Goal: Information Seeking & Learning: Learn about a topic

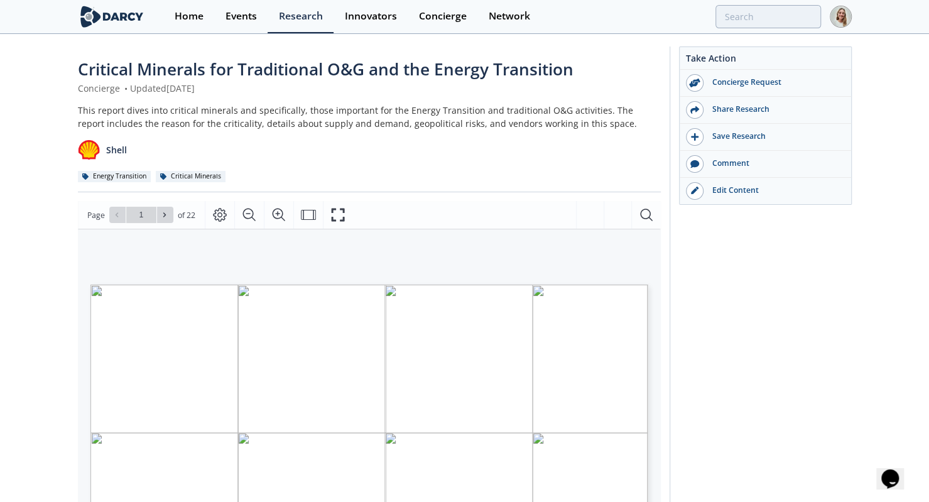
click at [721, 346] on div "Take Action Concierge Request Share Research Save Research Comment" at bounding box center [761, 482] width 182 height 871
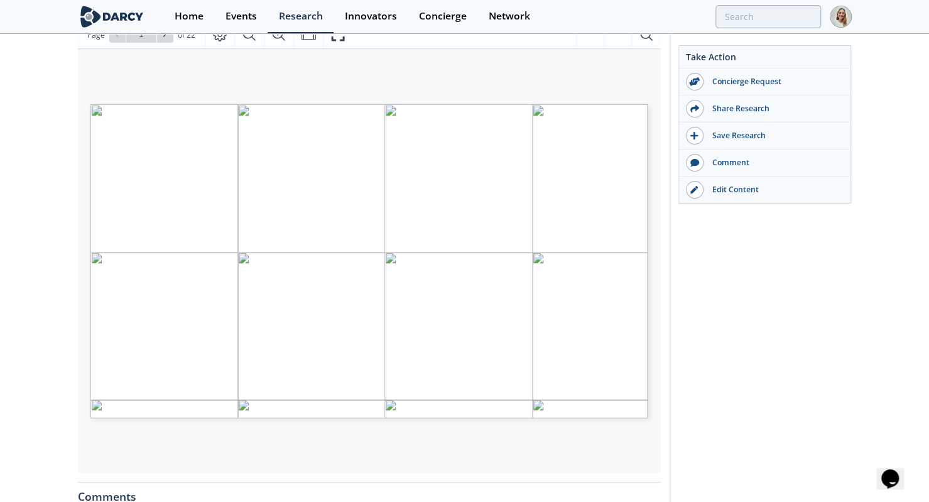
scroll to position [187, 0]
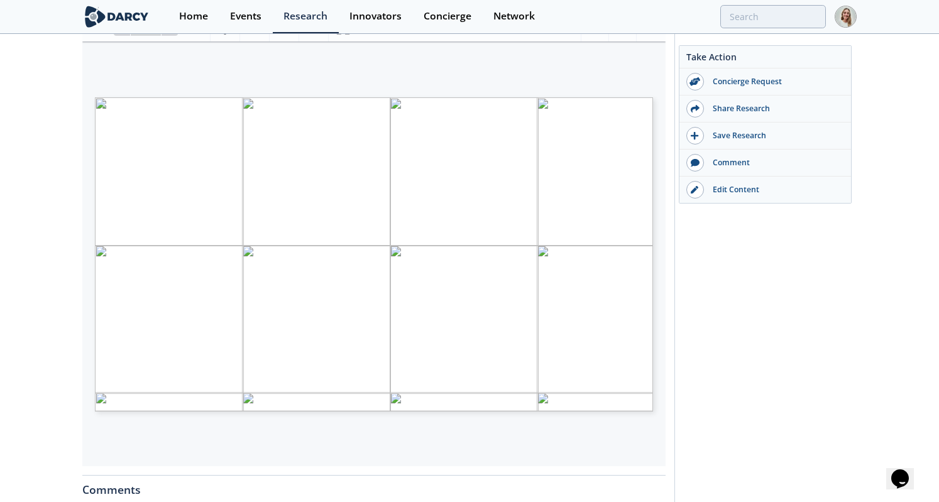
click at [261, 67] on div "[PERSON_NAME] INSIGHTS ENERGY TRANSITION Critical Minerals Reviewing Critical M…" at bounding box center [367, 204] width 571 height 327
type input "3"
type input "7"
type input "8"
type input "12"
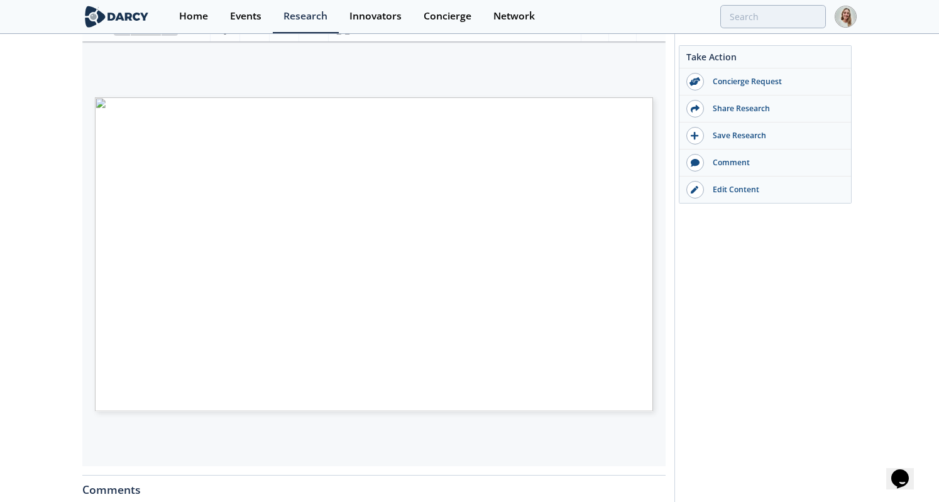
type input "13"
type input "14"
type input "15"
type input "16"
type input "18"
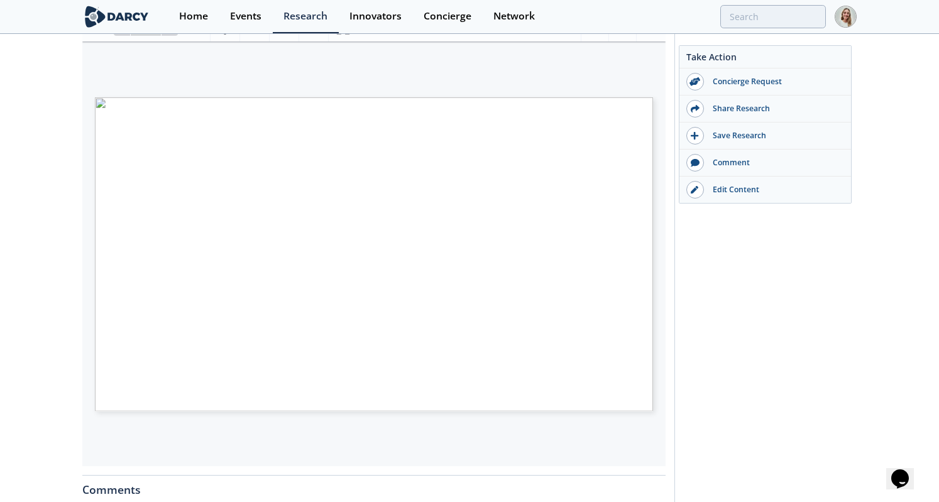
type input "22"
